Goal: Information Seeking & Learning: Learn about a topic

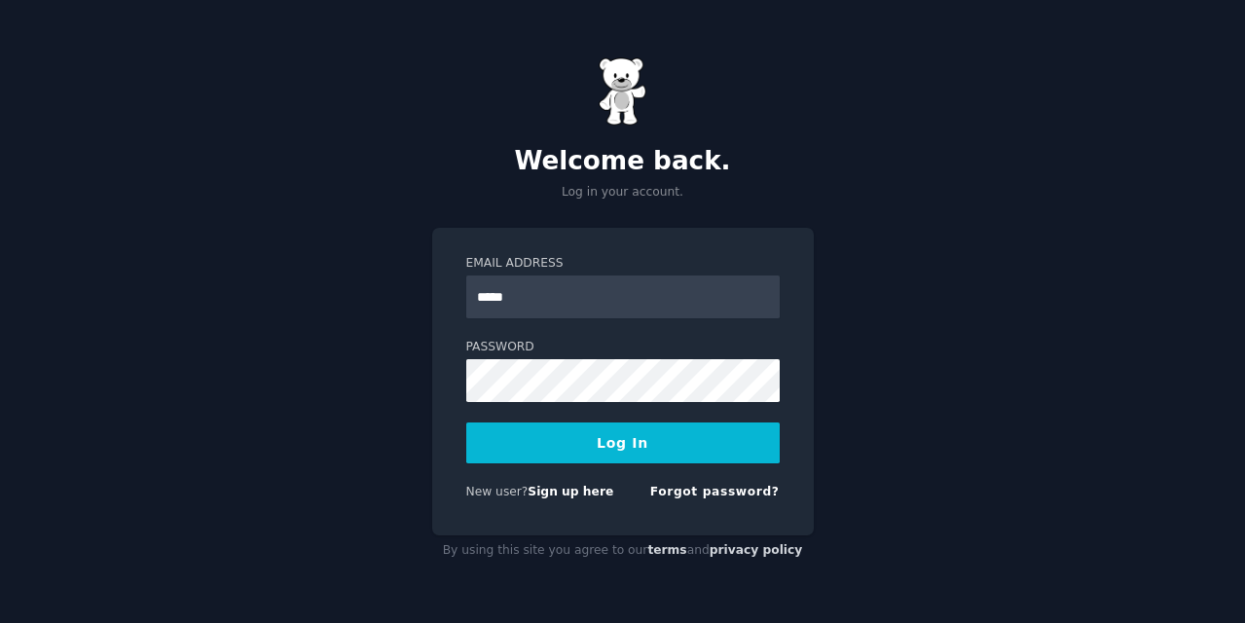
type input "**********"
click at [466, 422] on button "Log In" at bounding box center [622, 442] width 313 height 41
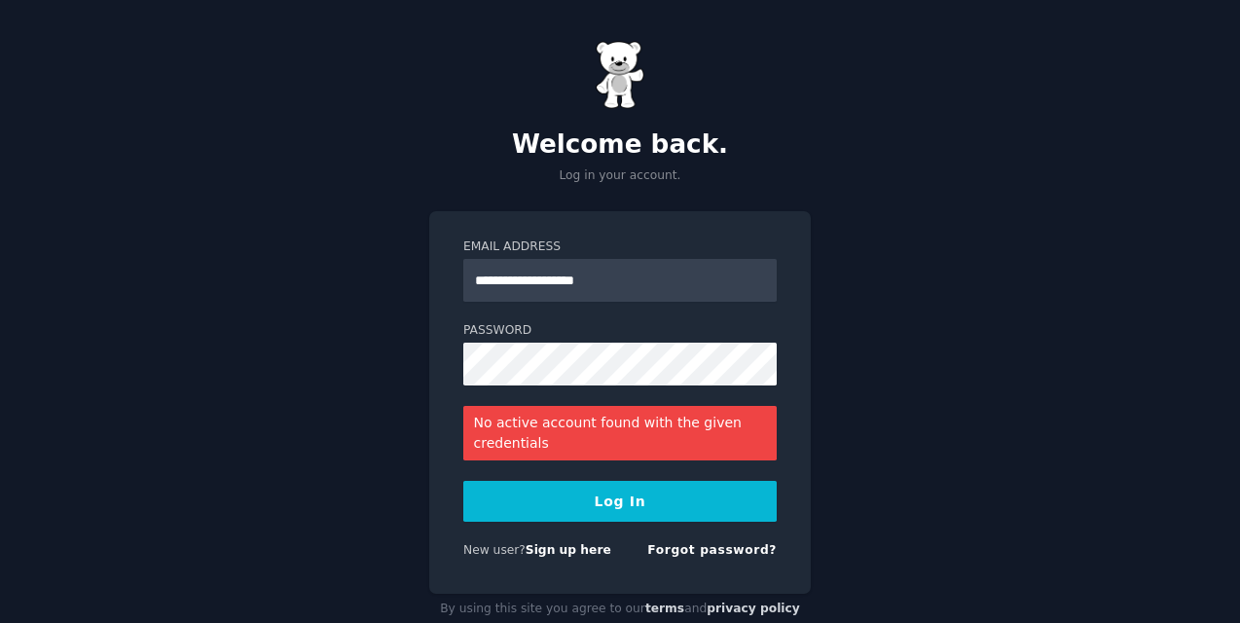
click at [618, 519] on button "Log In" at bounding box center [619, 501] width 313 height 41
click at [681, 553] on link "Forgot password?" at bounding box center [711, 550] width 129 height 14
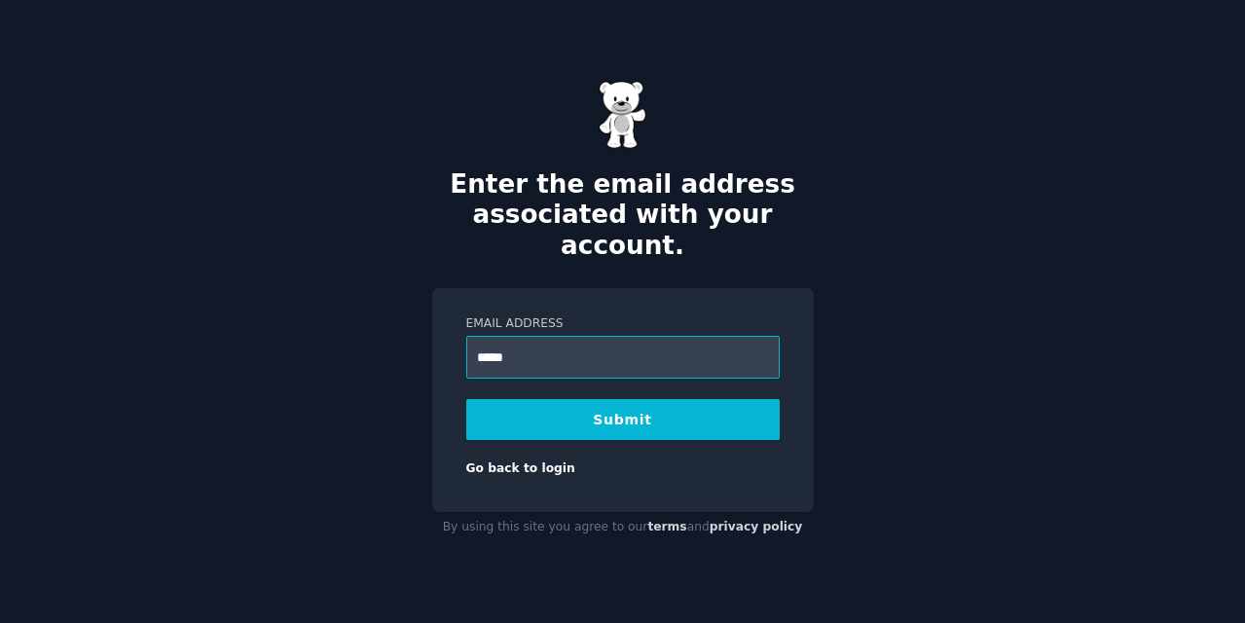
type input "**********"
click at [556, 403] on button "Submit" at bounding box center [622, 419] width 313 height 41
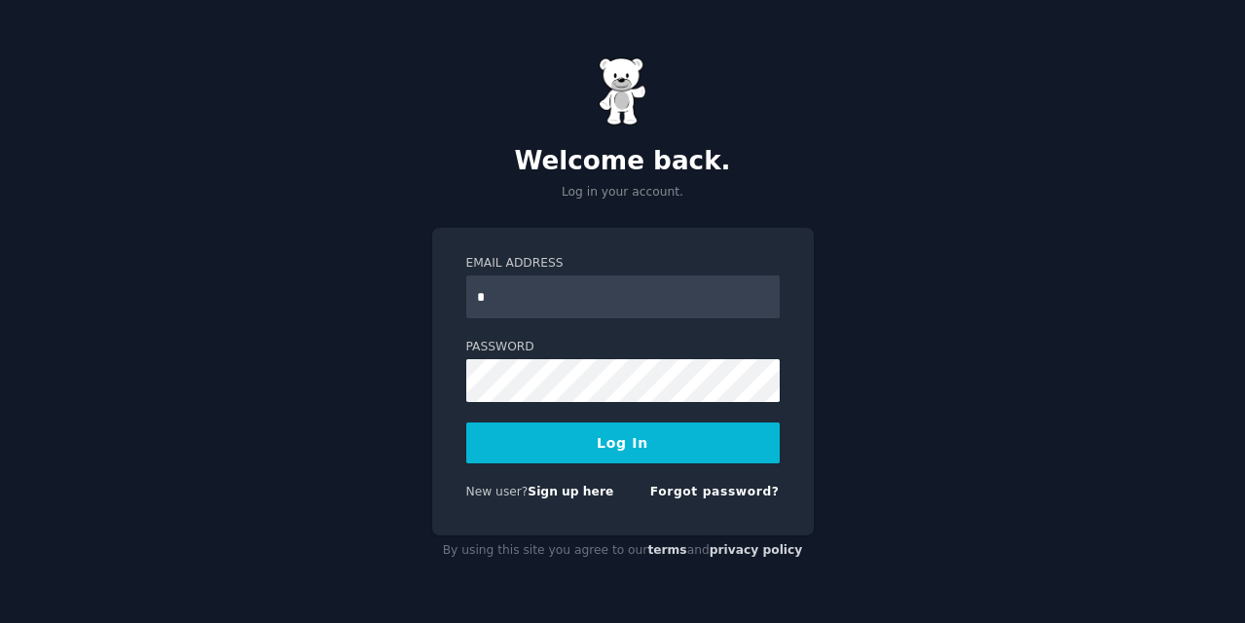
type input "**********"
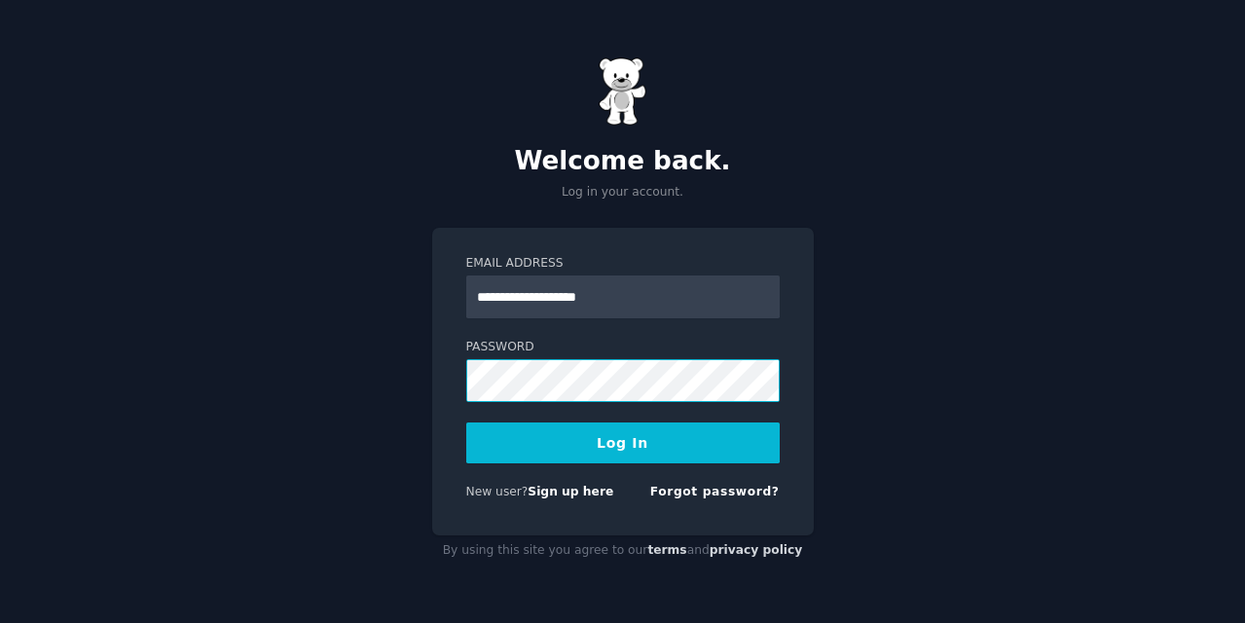
click at [466, 422] on button "Log In" at bounding box center [622, 442] width 313 height 41
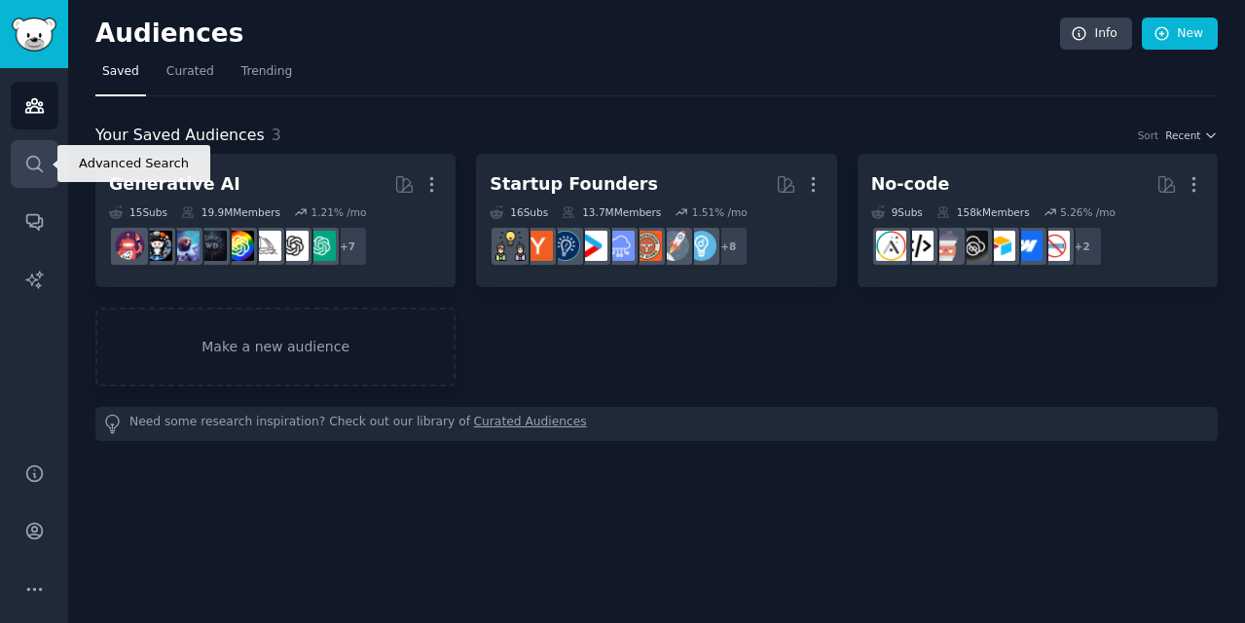
click at [49, 172] on link "Search" at bounding box center [35, 164] width 48 height 48
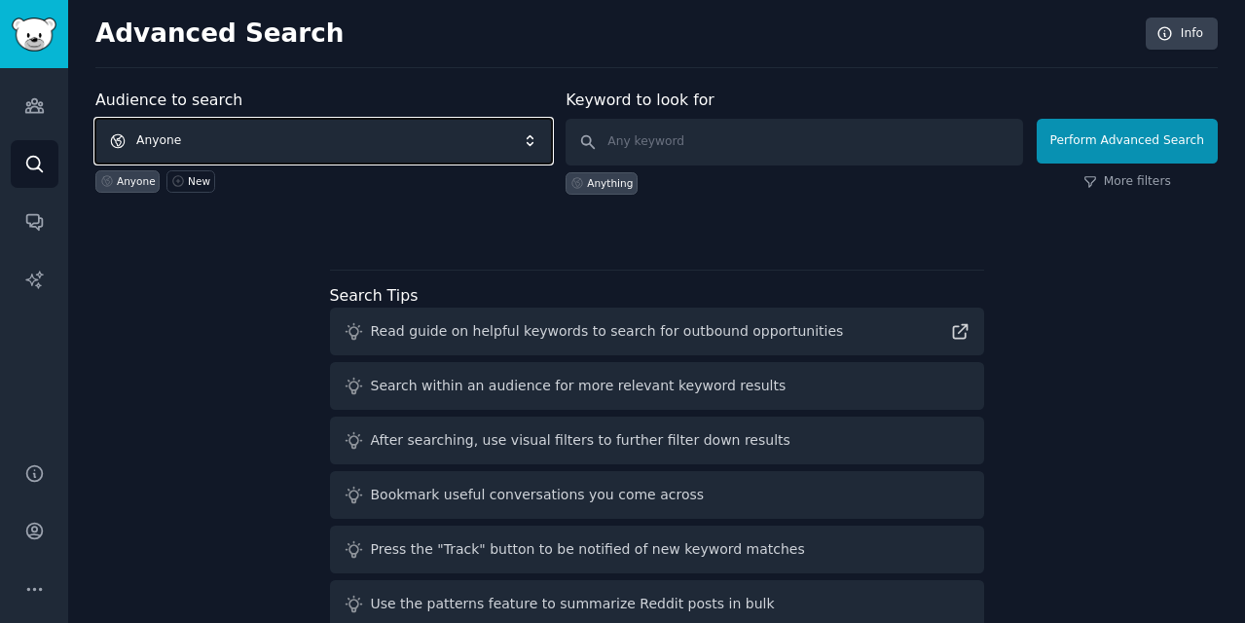
click at [240, 141] on span "Anyone" at bounding box center [323, 141] width 456 height 45
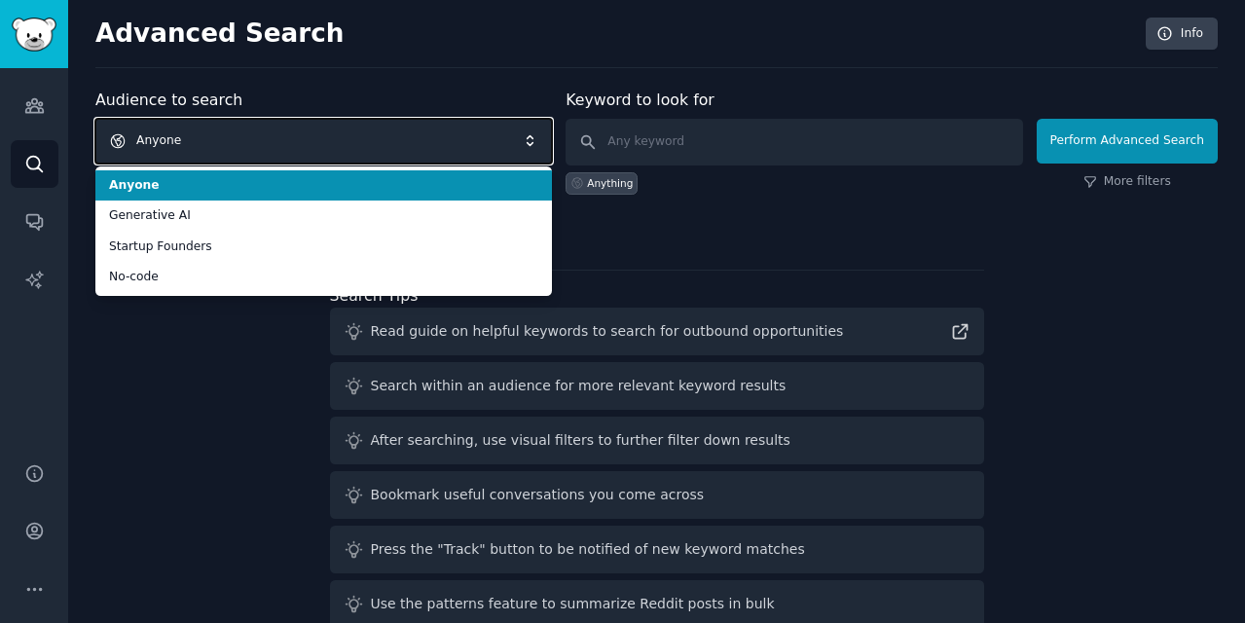
click at [240, 141] on span "Anyone" at bounding box center [323, 141] width 456 height 45
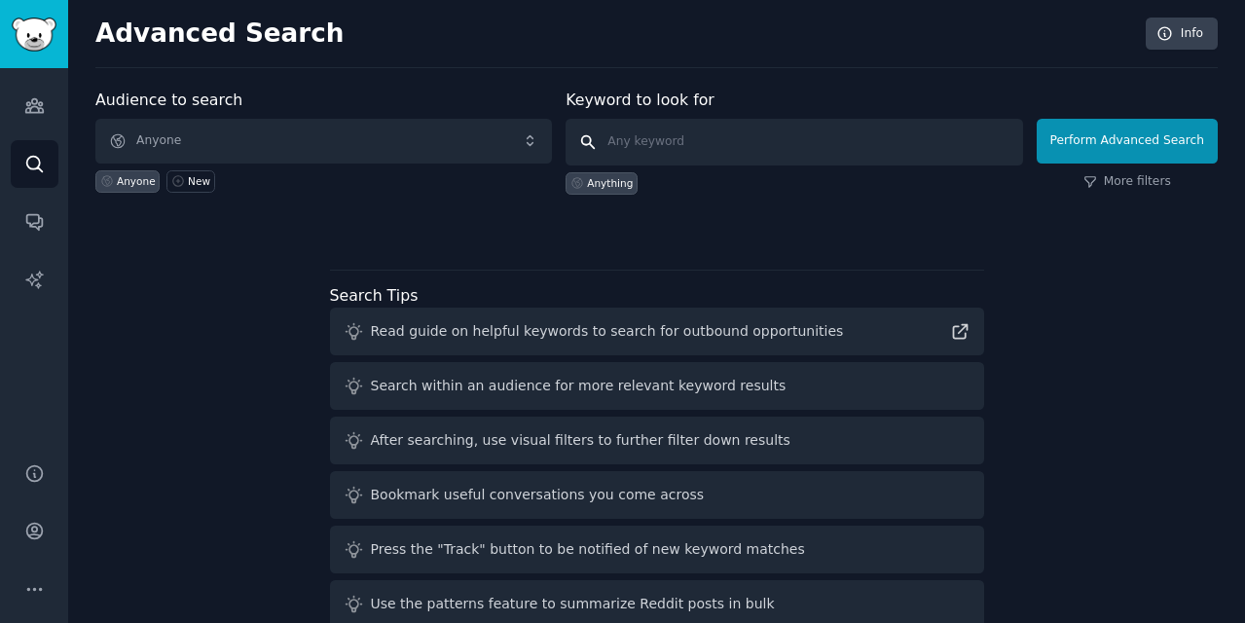
click at [635, 126] on input "text" at bounding box center [793, 142] width 456 height 47
click at [709, 144] on input "site:reddit.com " i hate" at bounding box center [793, 142] width 456 height 47
click at [783, 154] on input "site:reddit.com " I hate" at bounding box center [793, 142] width 456 height 47
click at [874, 161] on input "site:reddit.com " I hate + retail" at bounding box center [793, 142] width 456 height 47
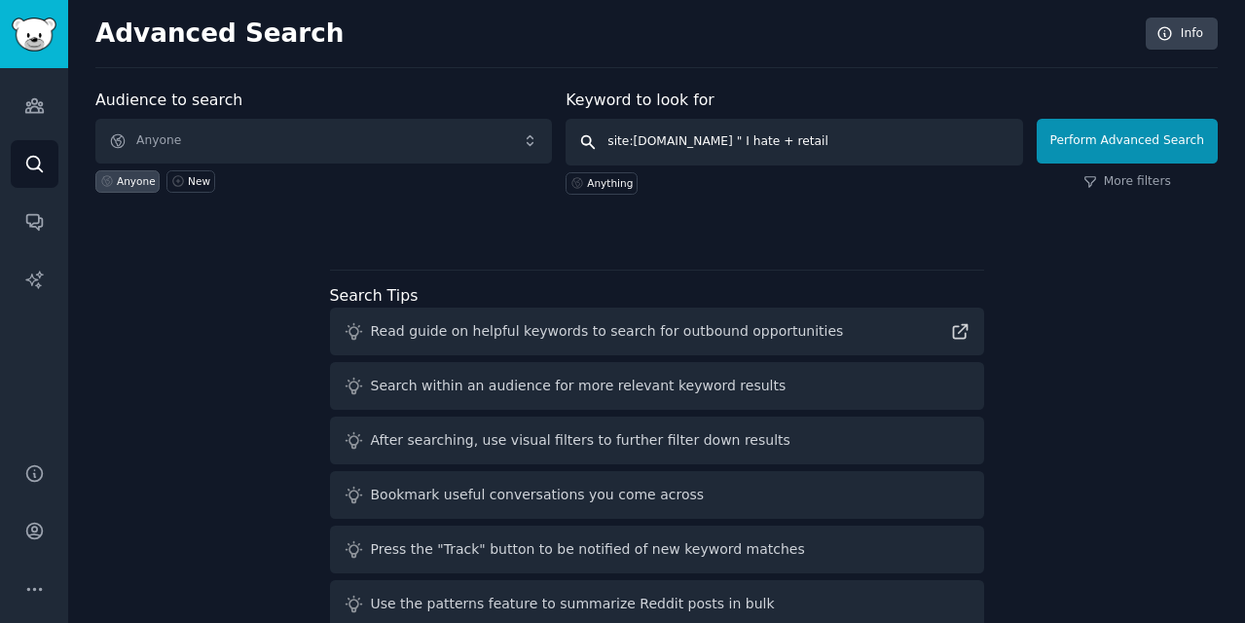
click at [874, 161] on input "site:reddit.com " I hate + retail" at bounding box center [793, 142] width 456 height 47
type input "site:reddit.com " I hate + retail"
click at [1063, 144] on button "Perform Advanced Search" at bounding box center [1127, 141] width 181 height 45
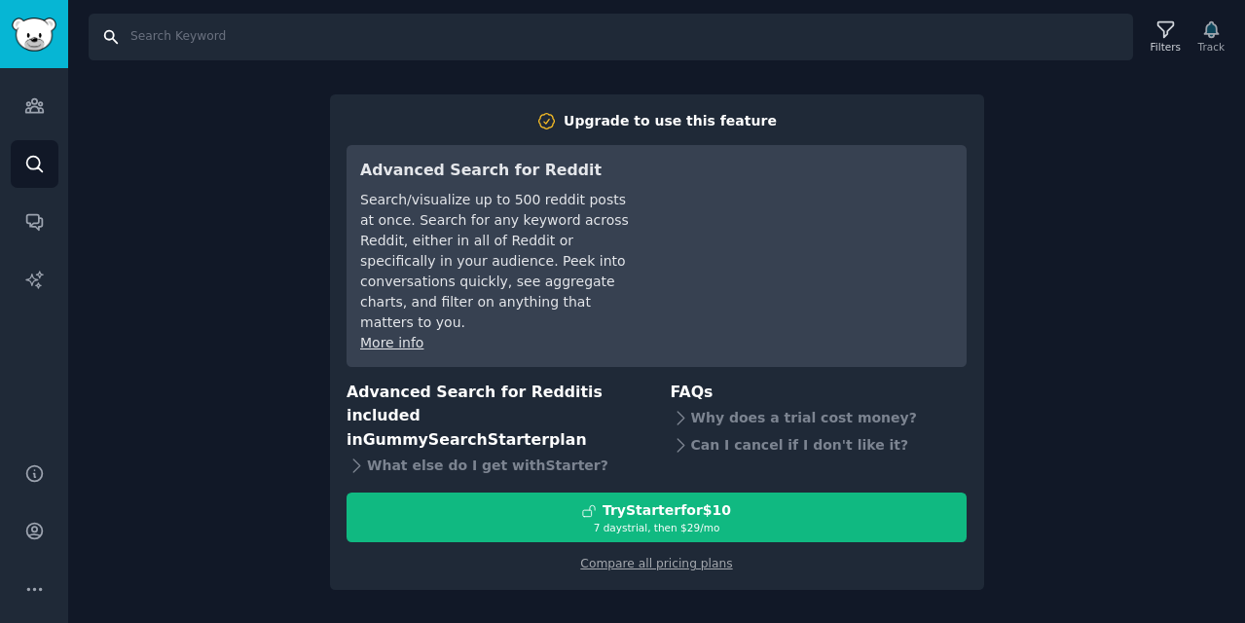
click at [642, 33] on input "Search" at bounding box center [611, 37] width 1044 height 47
paste input "site:reddit.com " I hate + retail"
type input "site:reddit.com " I hate + retail"
click at [27, 103] on icon "Sidebar" at bounding box center [34, 105] width 20 height 20
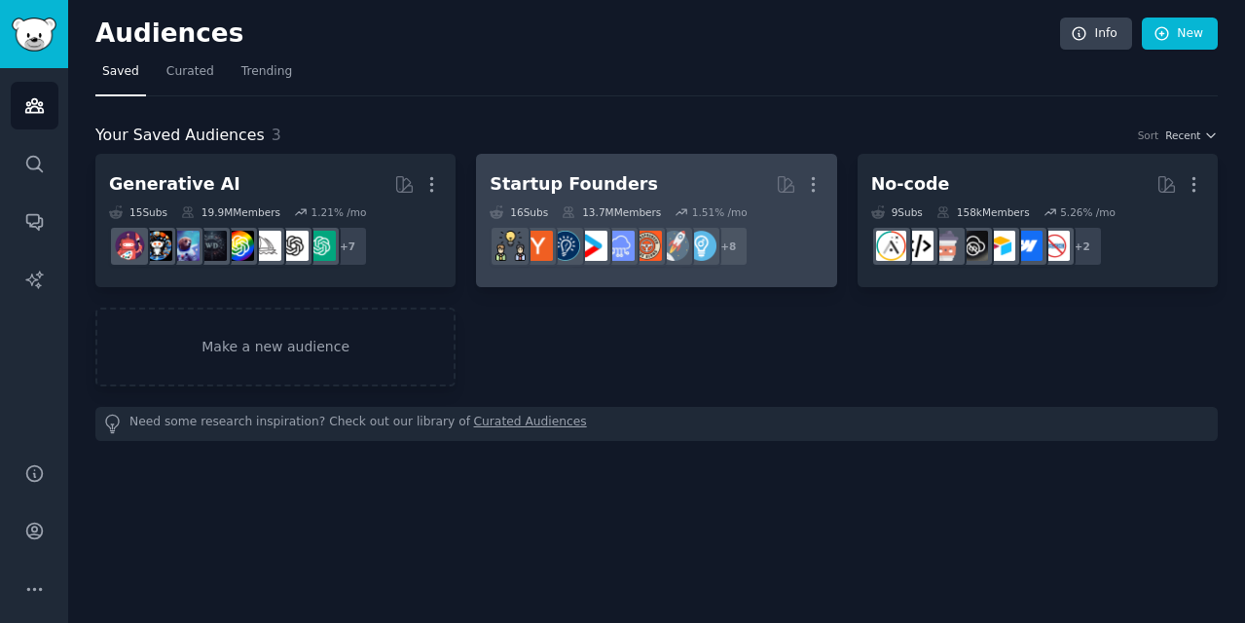
click at [640, 199] on h2 "Startup Founders More" at bounding box center [656, 184] width 333 height 34
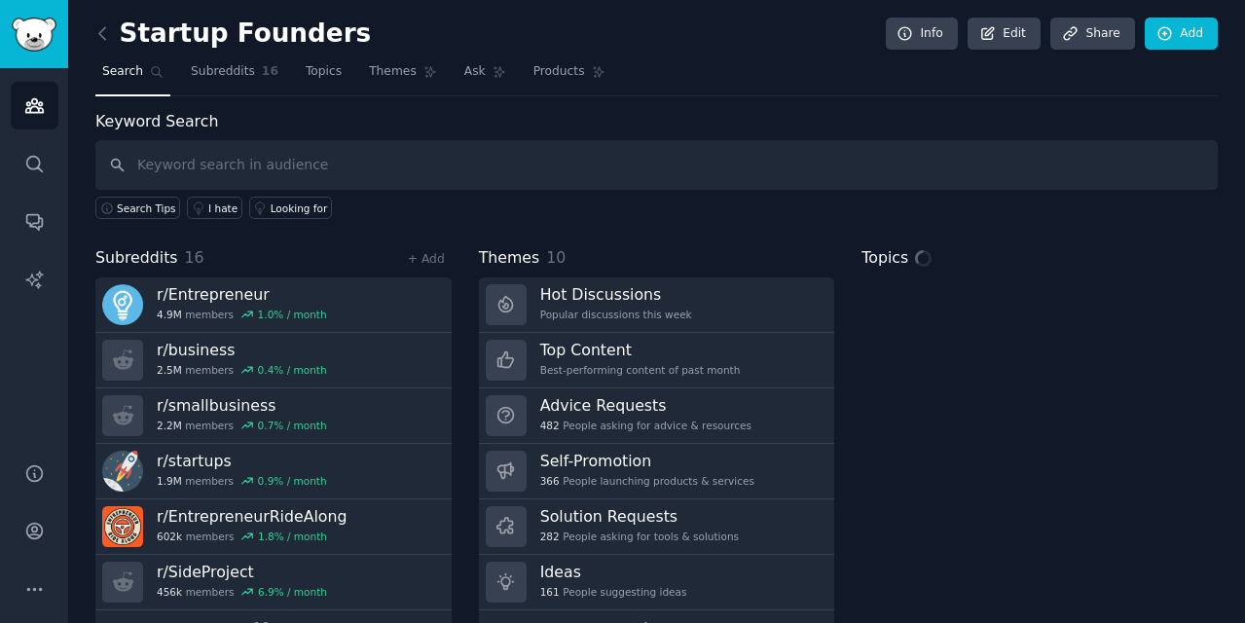
scroll to position [48, 0]
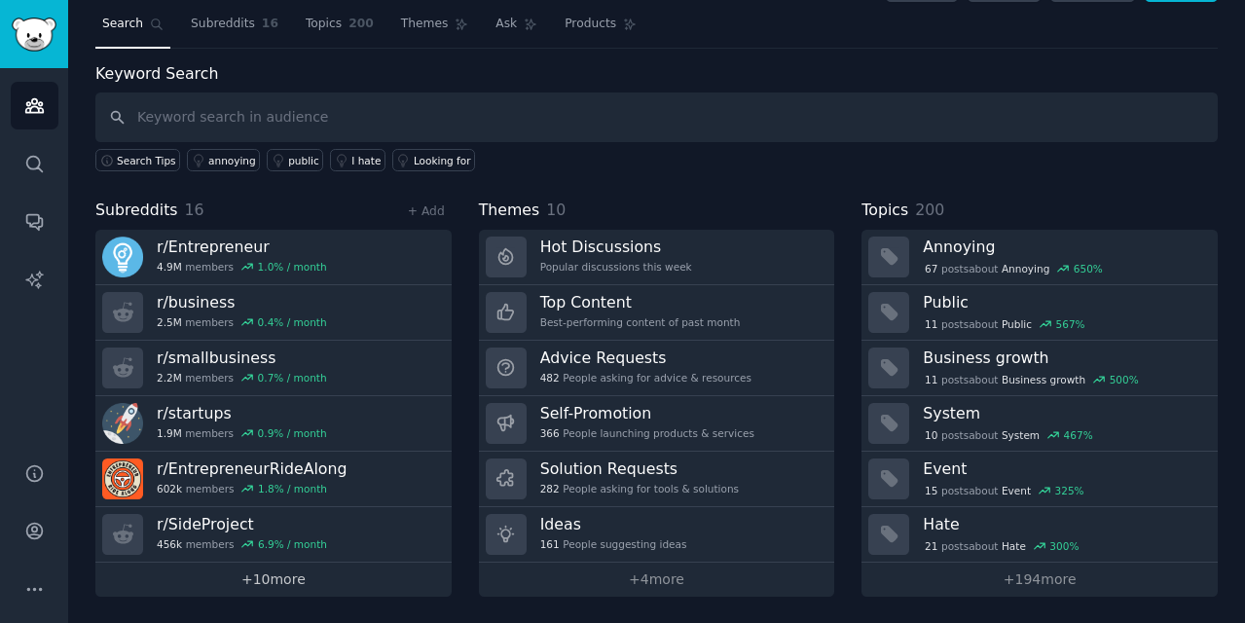
click at [267, 577] on link "+ 10 more" at bounding box center [273, 580] width 356 height 34
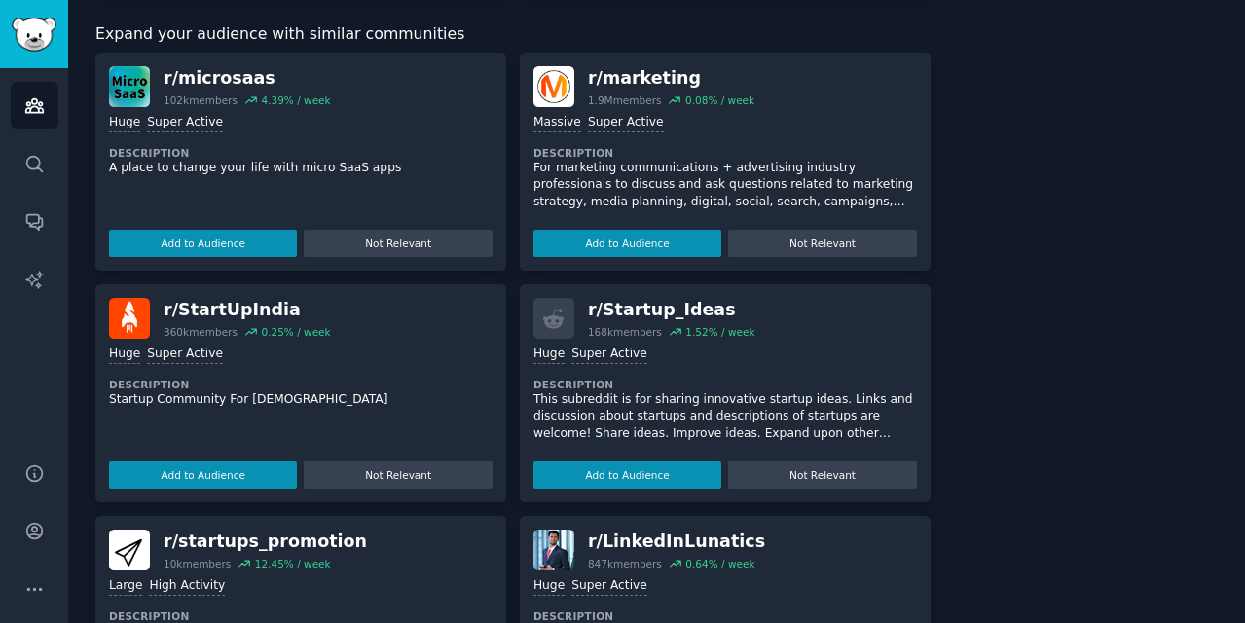
scroll to position [1627, 0]
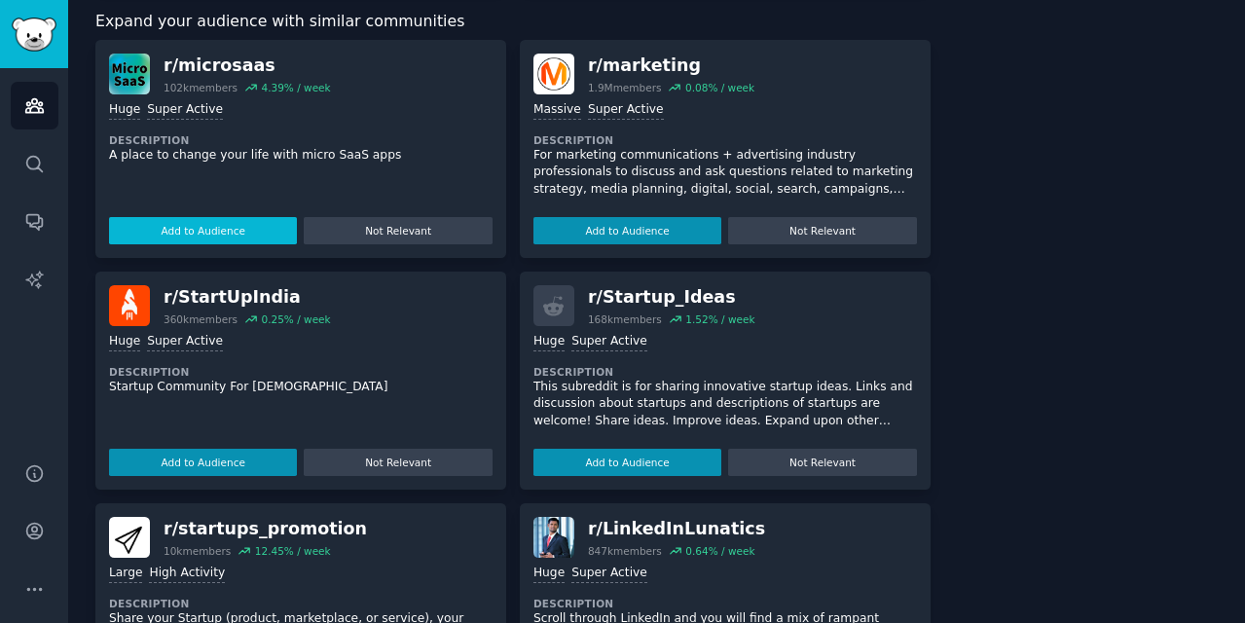
click at [236, 227] on button "Add to Audience" at bounding box center [203, 230] width 188 height 27
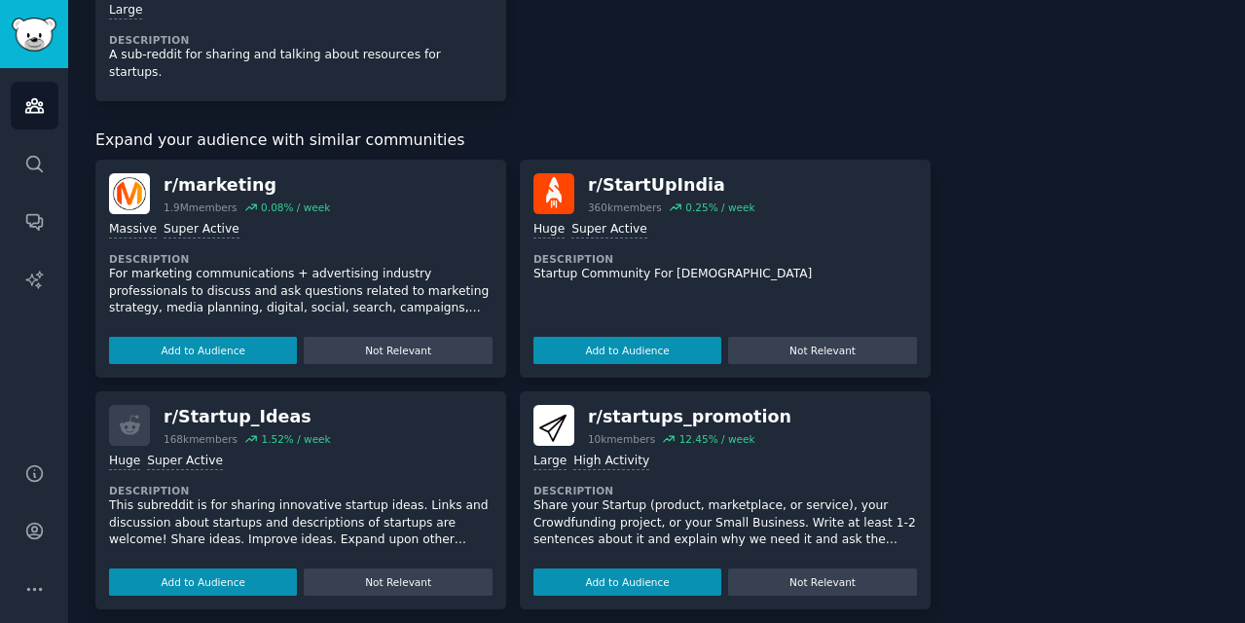
scroll to position [1852, 0]
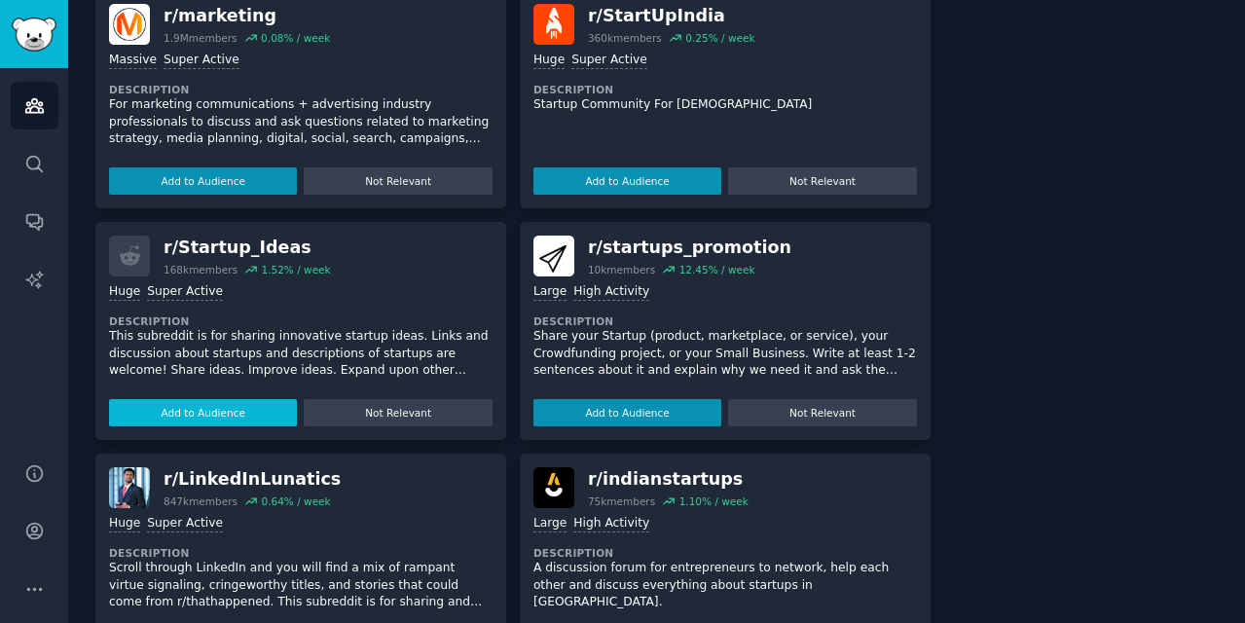
click at [204, 399] on button "Add to Audience" at bounding box center [203, 412] width 188 height 27
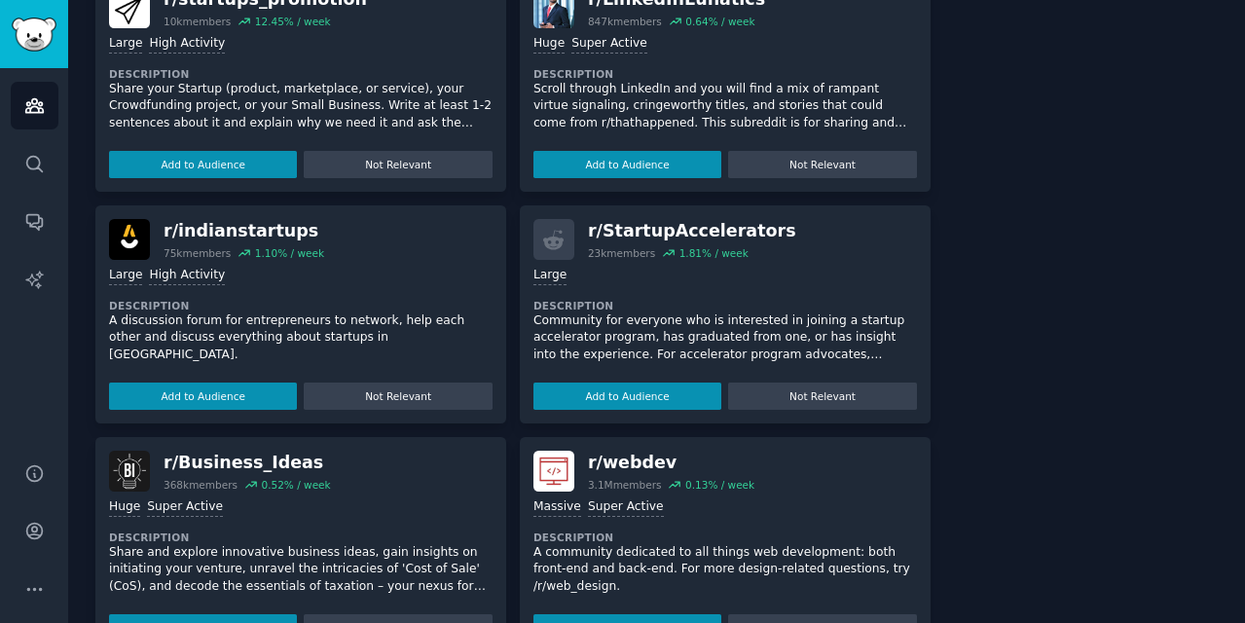
scroll to position [2408, 0]
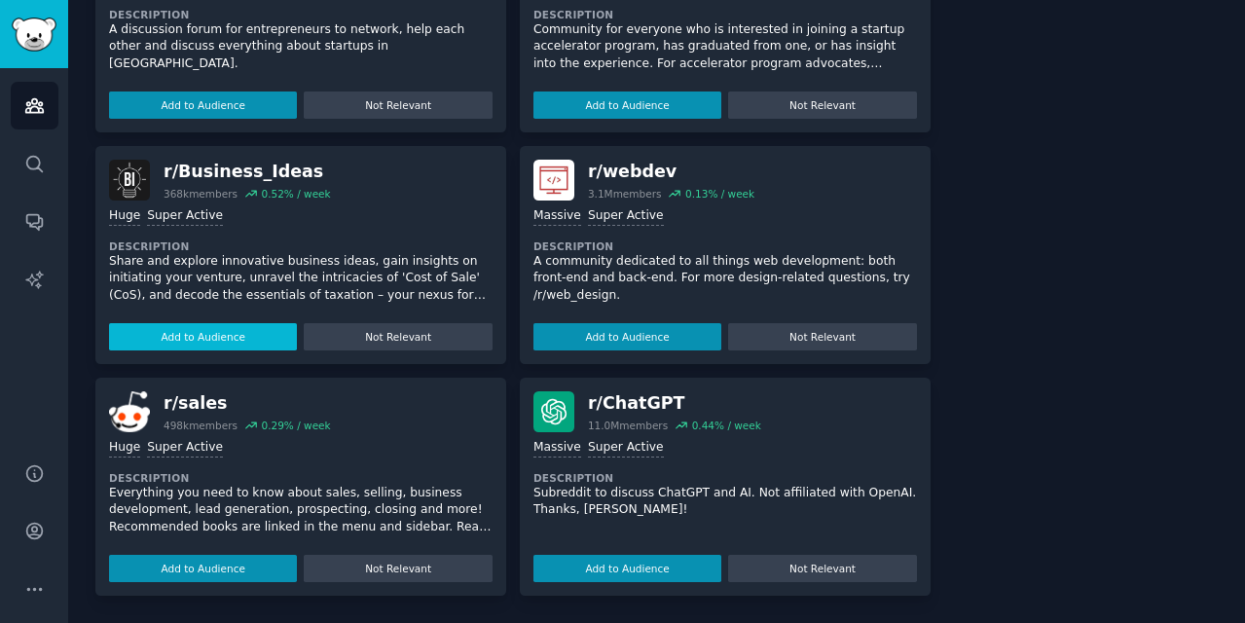
click at [267, 334] on button "Add to Audience" at bounding box center [203, 336] width 188 height 27
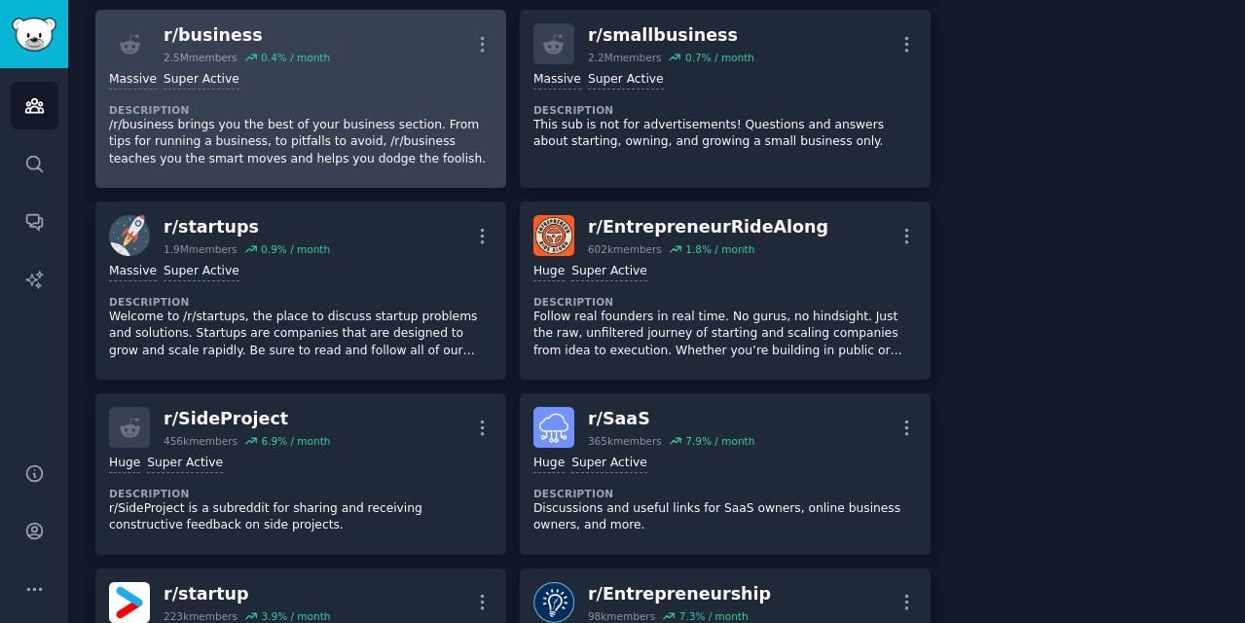
scroll to position [0, 0]
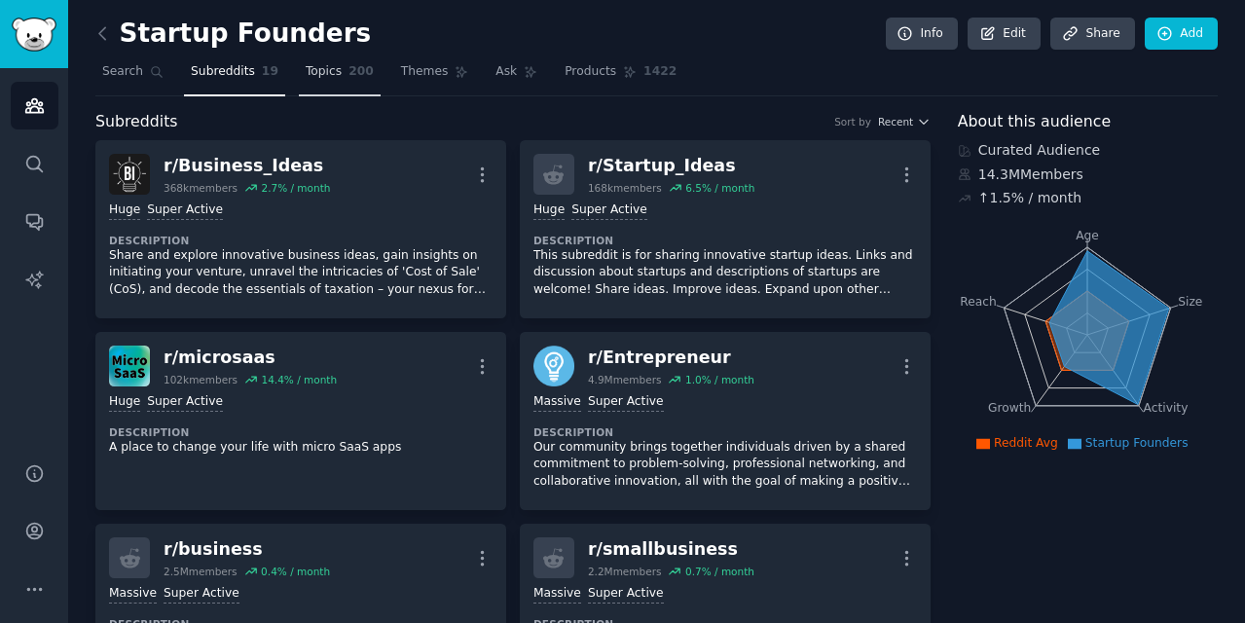
click at [350, 77] on span "200" at bounding box center [360, 72] width 25 height 18
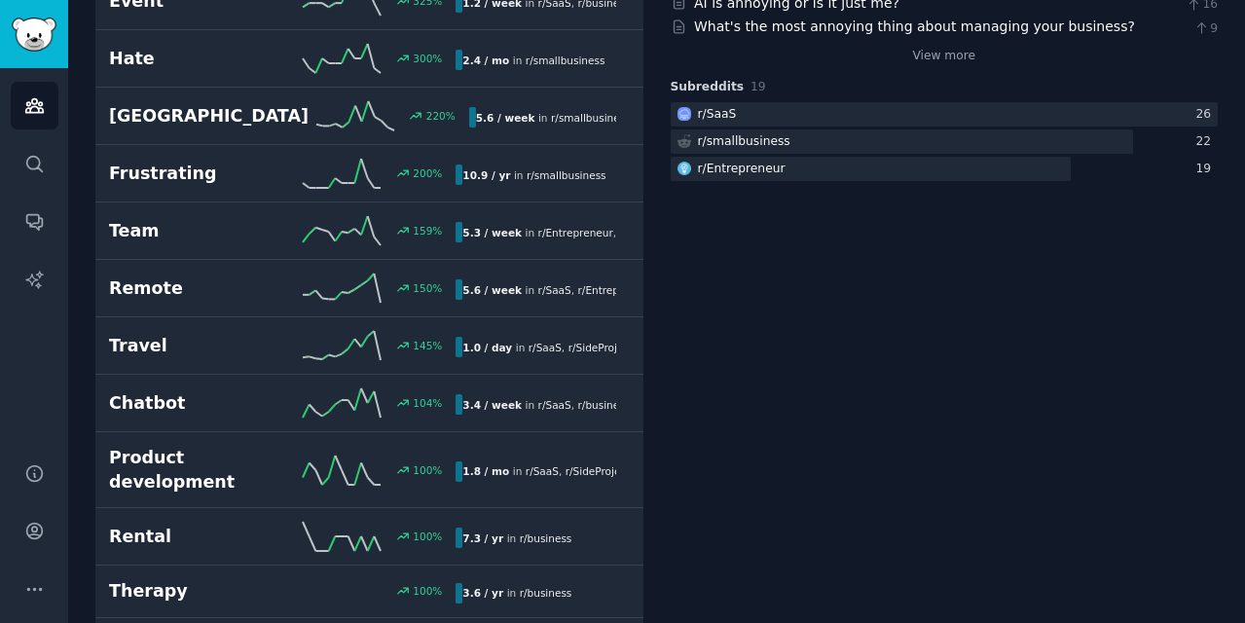
scroll to position [478, 0]
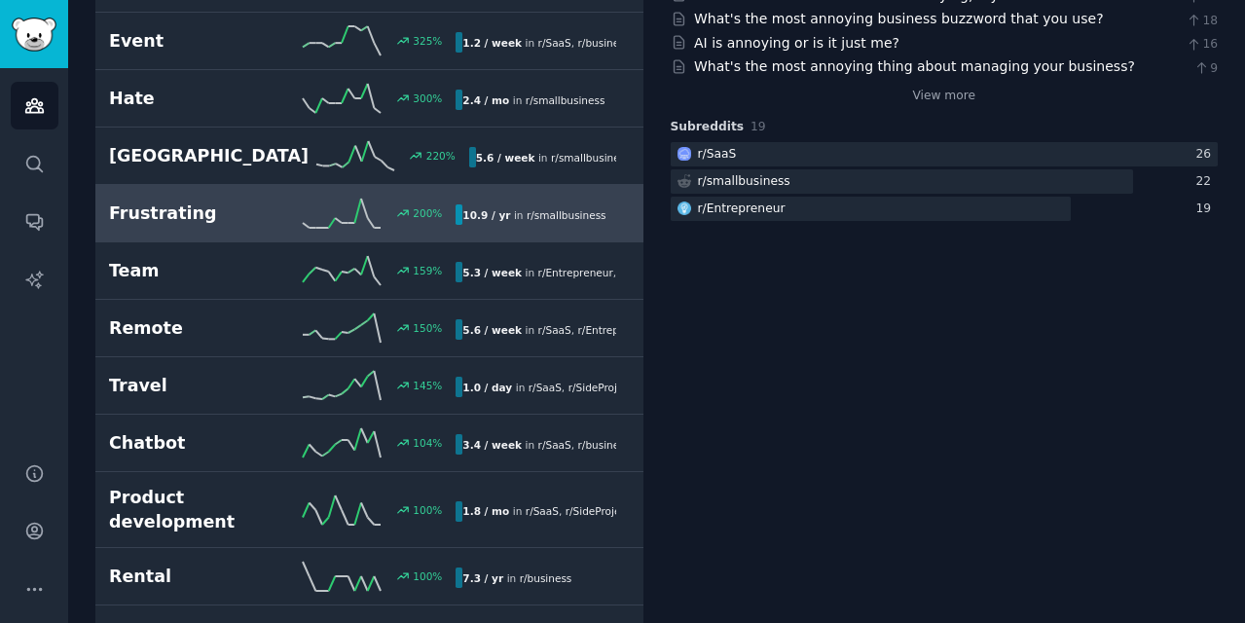
click at [280, 235] on link "Frustrating 200 % 10.9 / yr in r/ smallbusiness" at bounding box center [369, 213] width 548 height 57
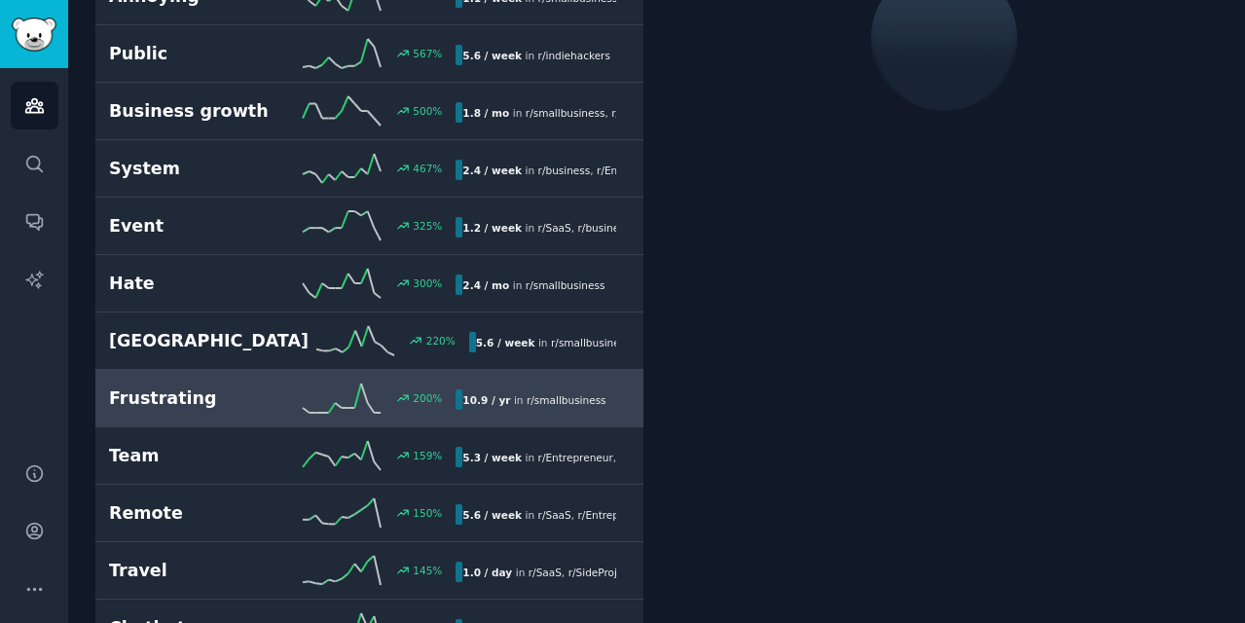
scroll to position [109, 0]
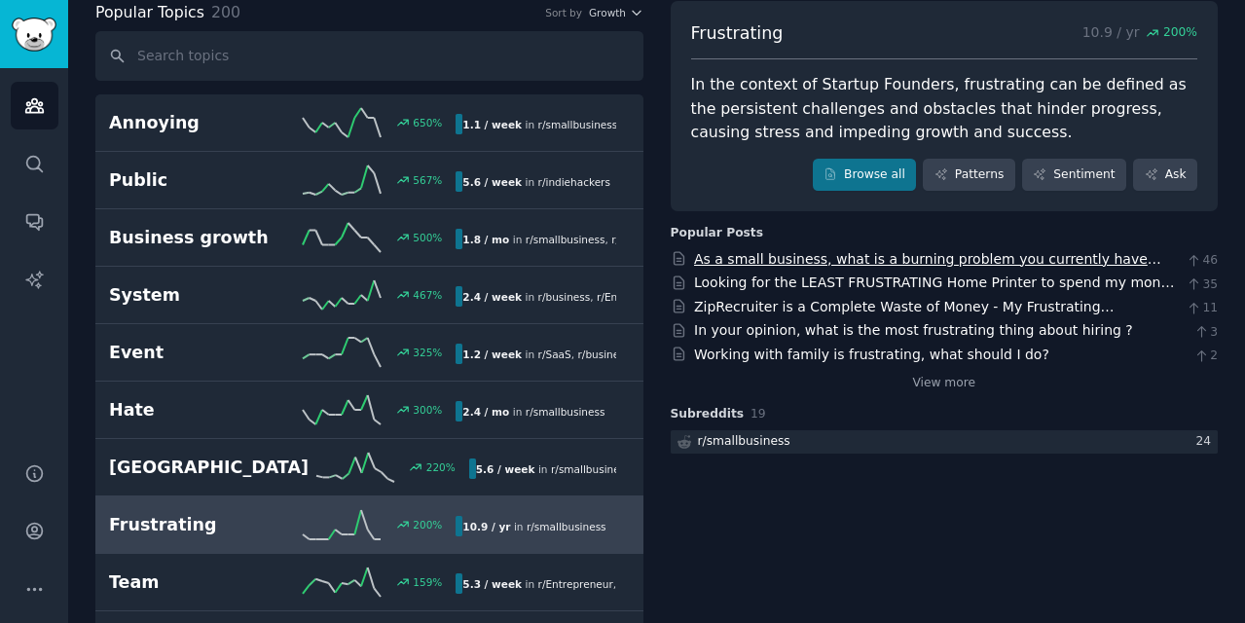
click at [952, 258] on link "As a small business, what is a burning problem you currently have that is so fr…" at bounding box center [927, 279] width 467 height 56
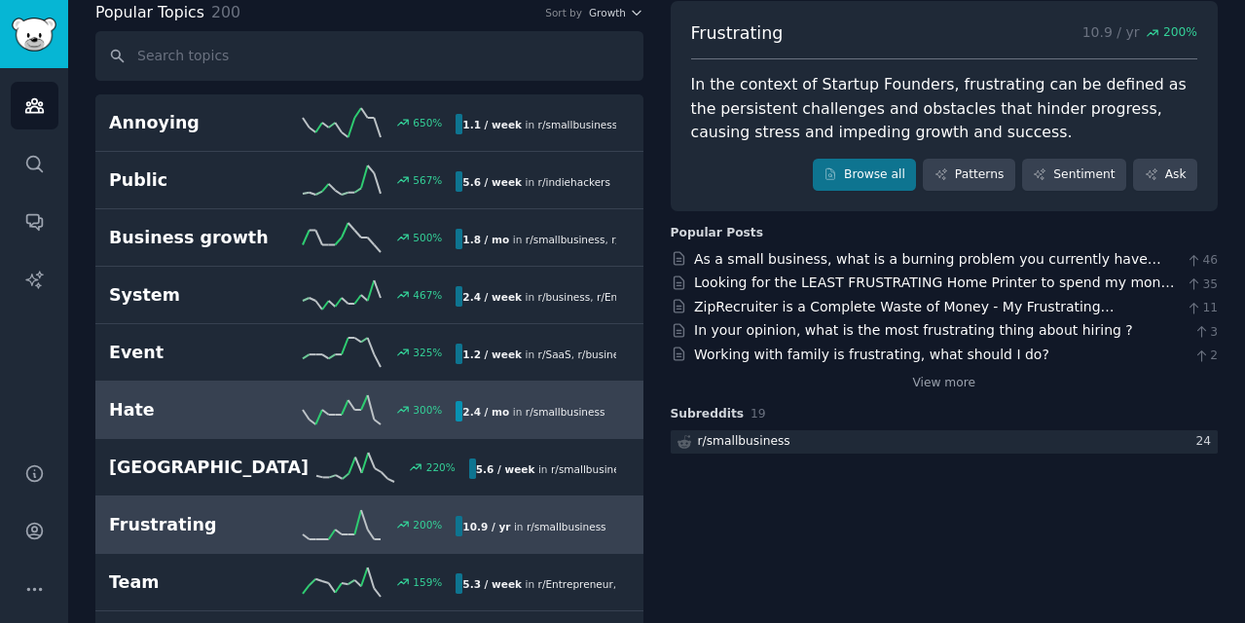
click at [364, 399] on line at bounding box center [364, 402] width 7 height 15
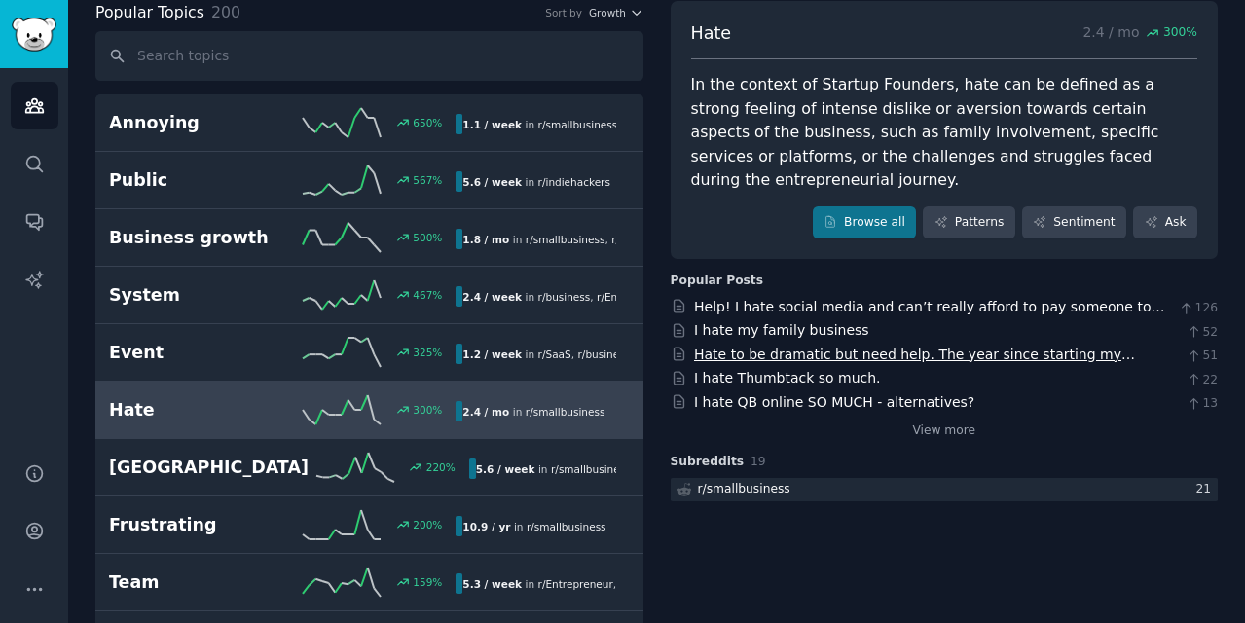
click at [916, 346] on link "Hate to be dramatic but need help. The year since starting my business has been…" at bounding box center [914, 364] width 441 height 36
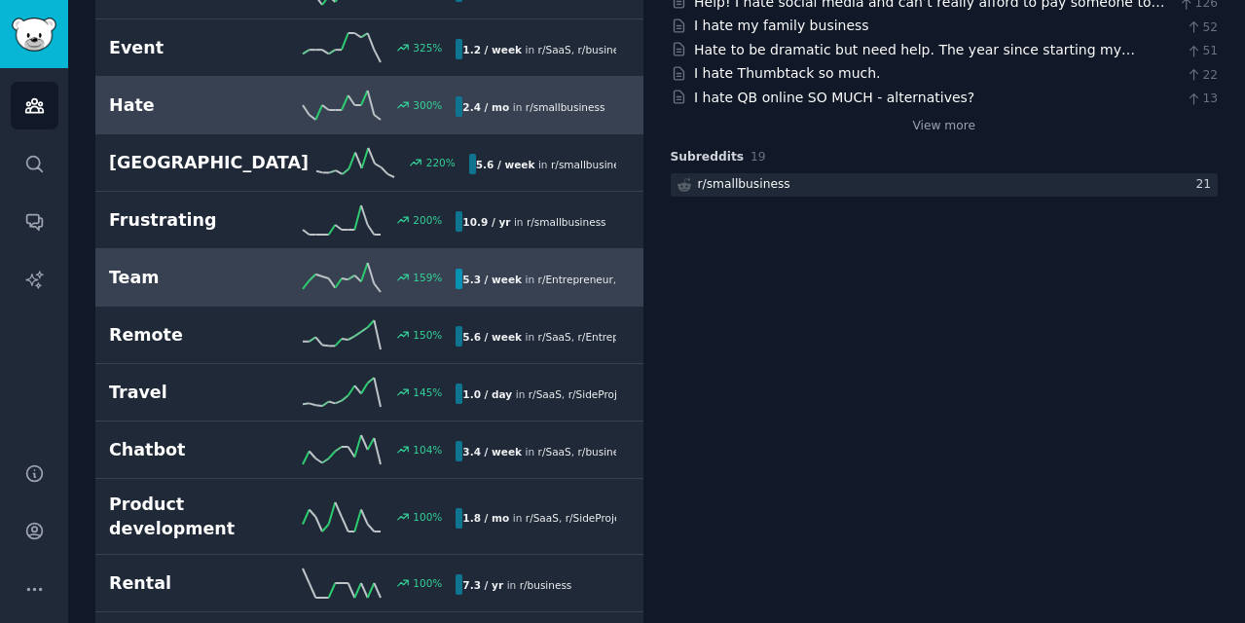
scroll to position [476, 0]
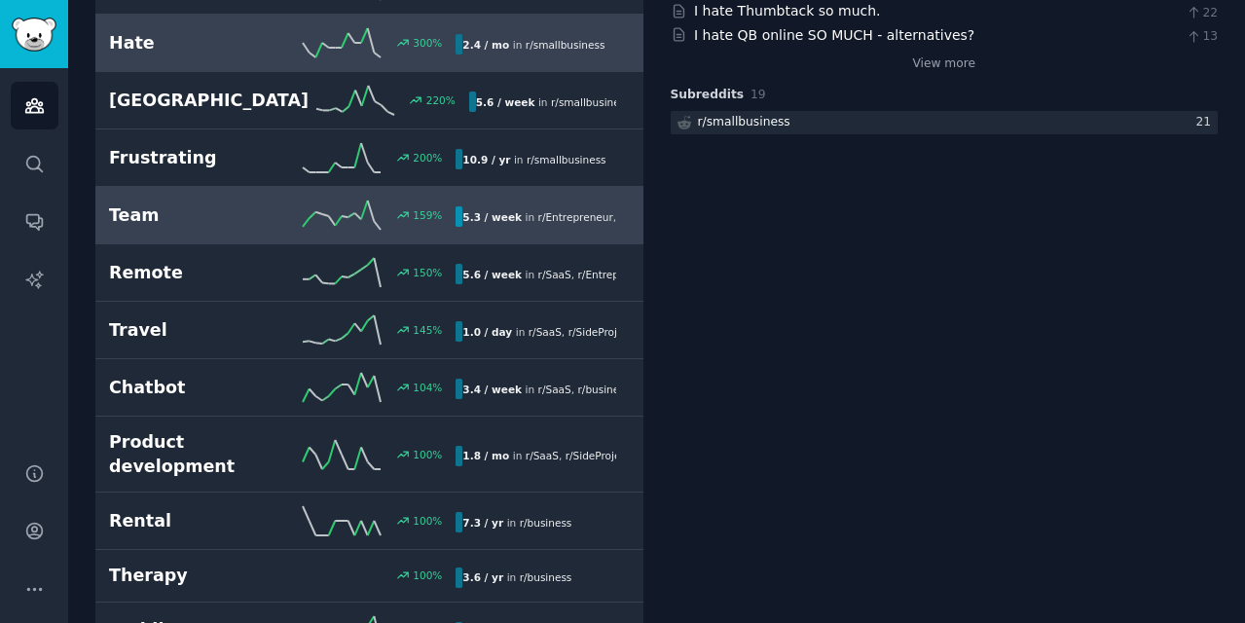
click at [364, 440] on icon at bounding box center [342, 454] width 78 height 29
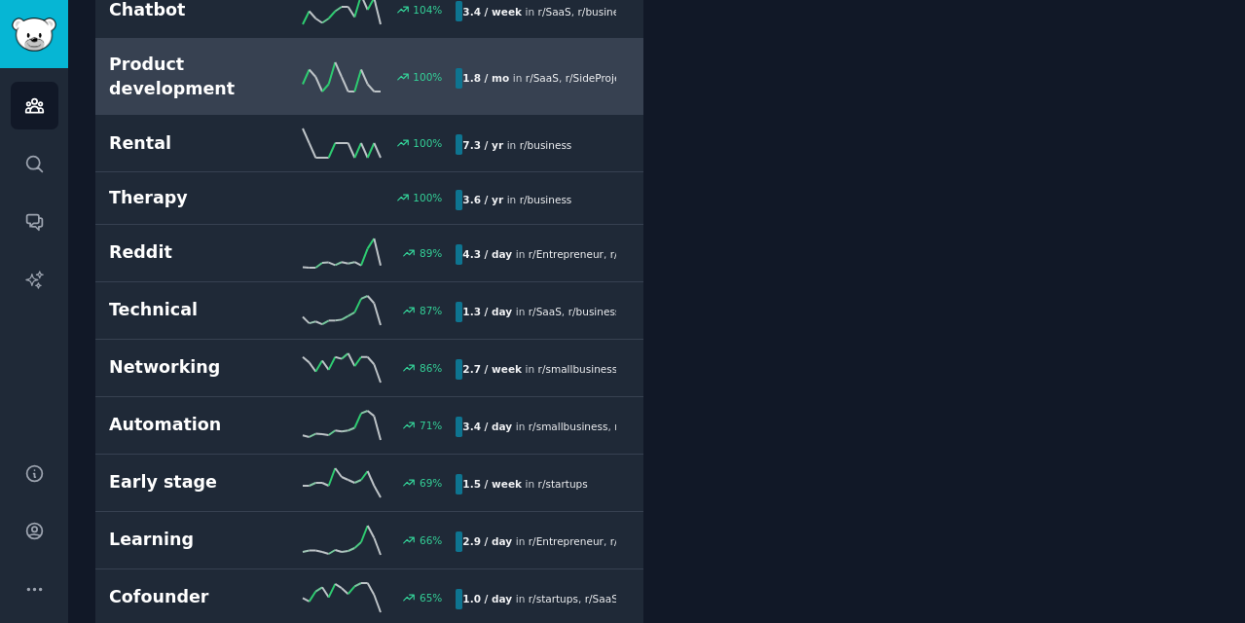
scroll to position [855, 0]
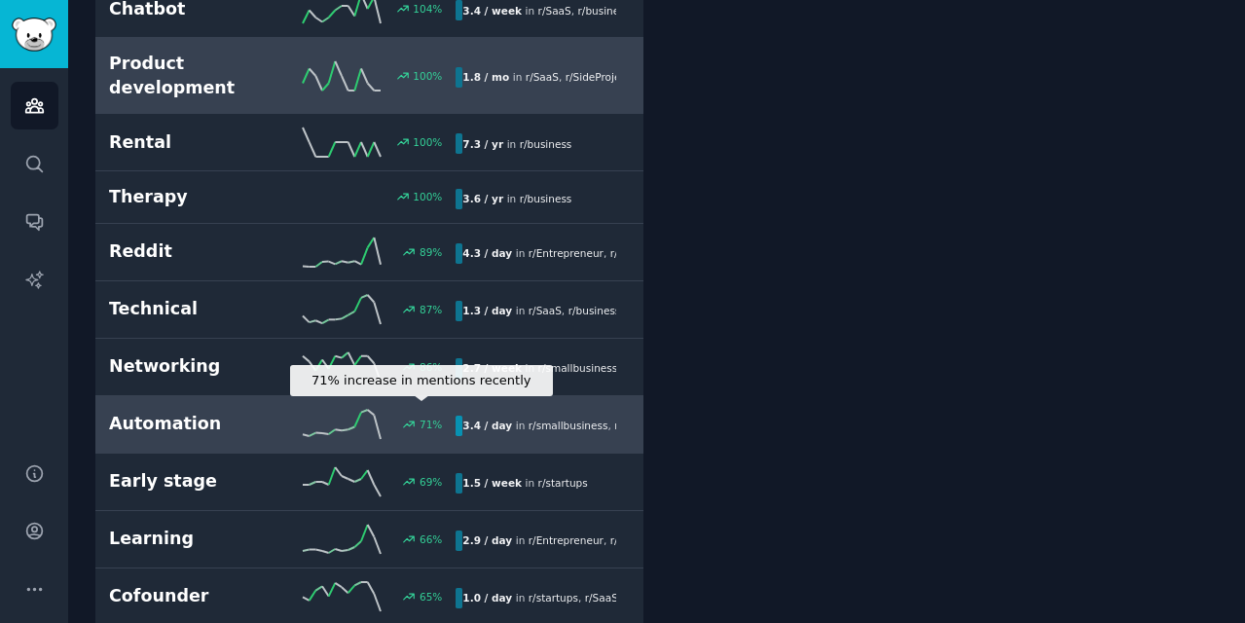
click at [388, 418] on div "71 %" at bounding box center [414, 425] width 55 height 14
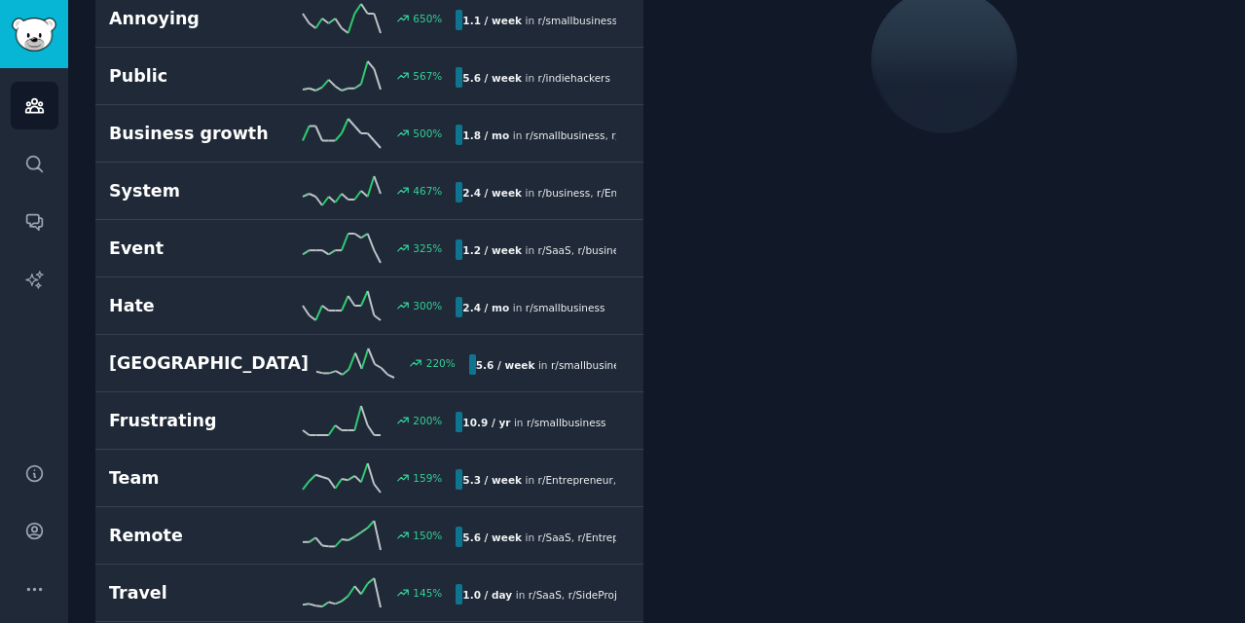
scroll to position [109, 0]
